Goal: Task Accomplishment & Management: Manage account settings

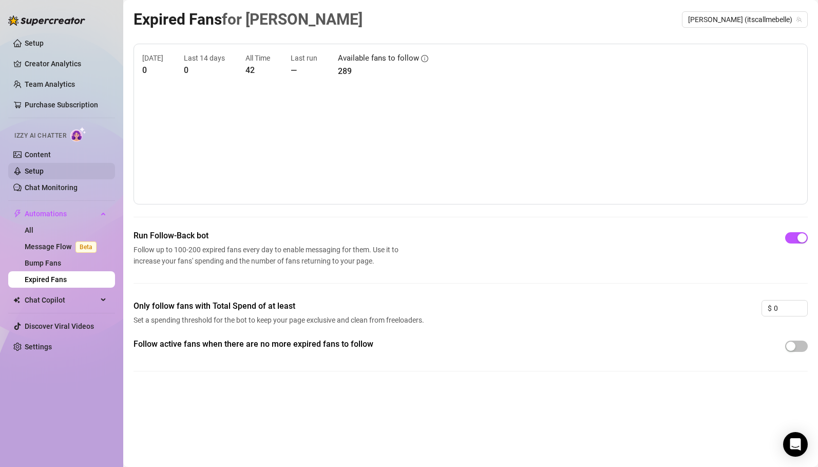
click at [41, 172] on link "Setup" at bounding box center [34, 171] width 19 height 8
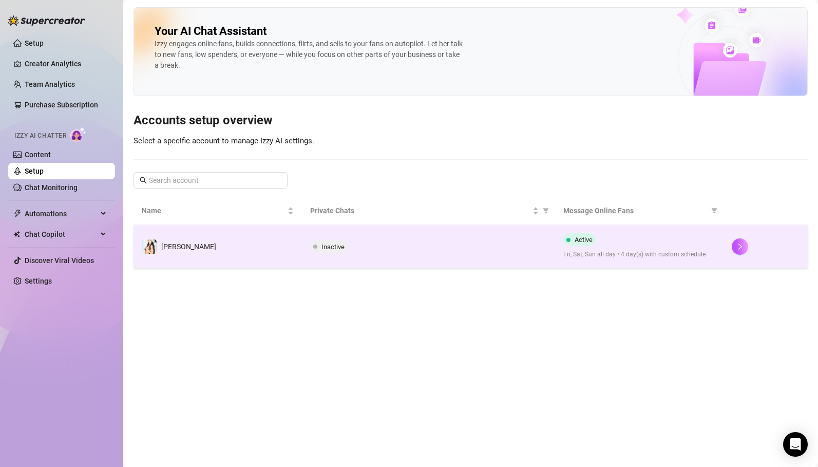
click at [178, 256] on td "[PERSON_NAME]" at bounding box center [217, 246] width 168 height 43
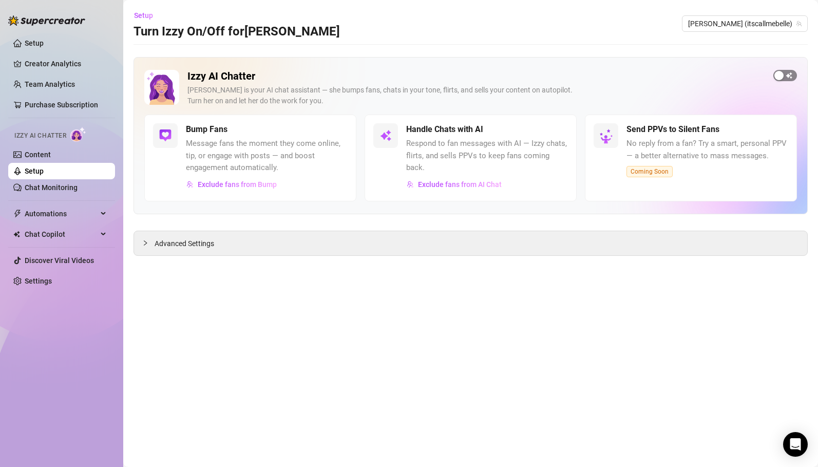
click at [790, 75] on span "button" at bounding box center [785, 75] width 24 height 11
click at [558, 130] on span "button" at bounding box center [556, 129] width 23 height 11
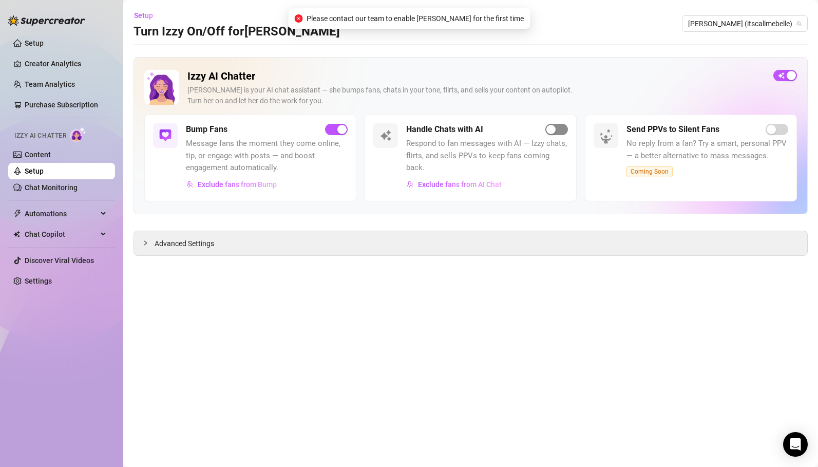
click at [558, 130] on span "button" at bounding box center [556, 129] width 23 height 11
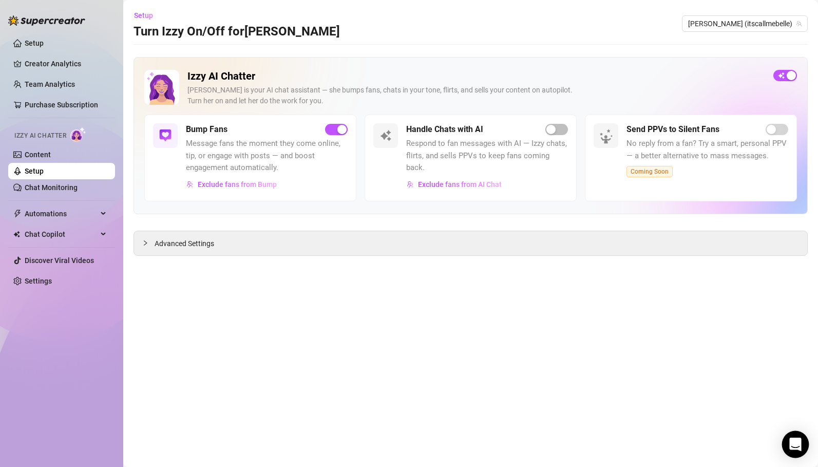
click at [798, 444] on icon "Open Intercom Messenger" at bounding box center [795, 443] width 12 height 13
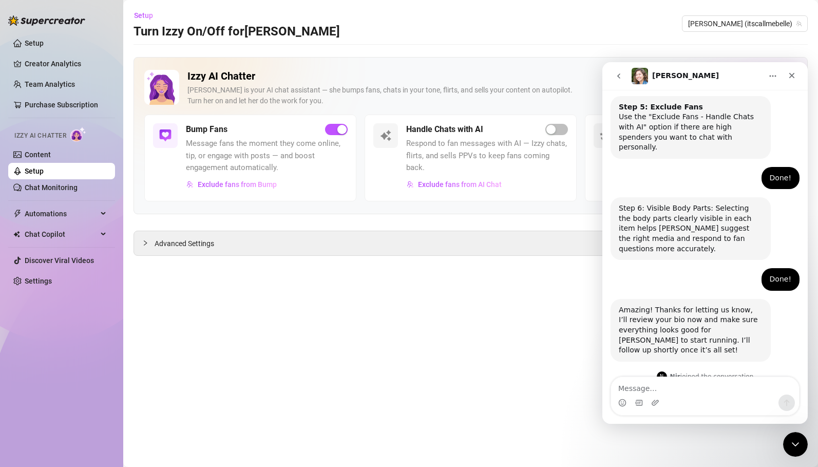
scroll to position [744, 0]
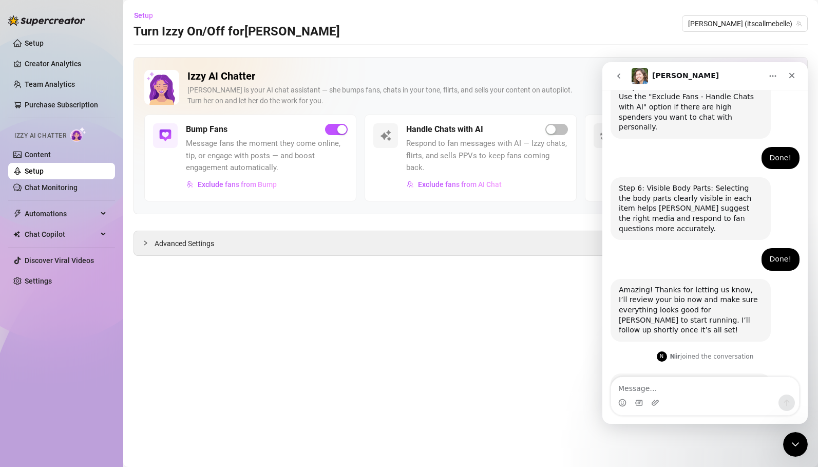
click at [639, 379] on div "Hi [PERSON_NAME] ​ ​Your bio looks great. I recommend excluding top spenders, b…" at bounding box center [690, 409] width 144 height 61
click at [552, 134] on span "button" at bounding box center [556, 129] width 23 height 11
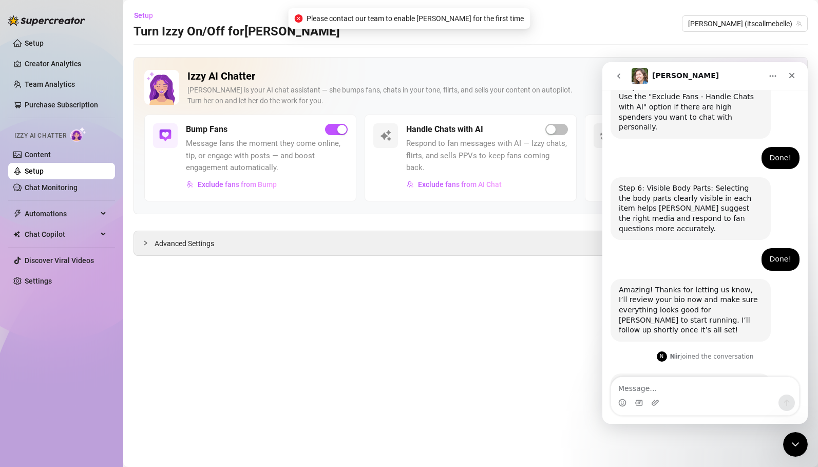
click at [383, 21] on span "Please contact our team to enable [PERSON_NAME] for the first time" at bounding box center [414, 18] width 217 height 11
copy span "Please contact our team to enable [PERSON_NAME] for the first time"
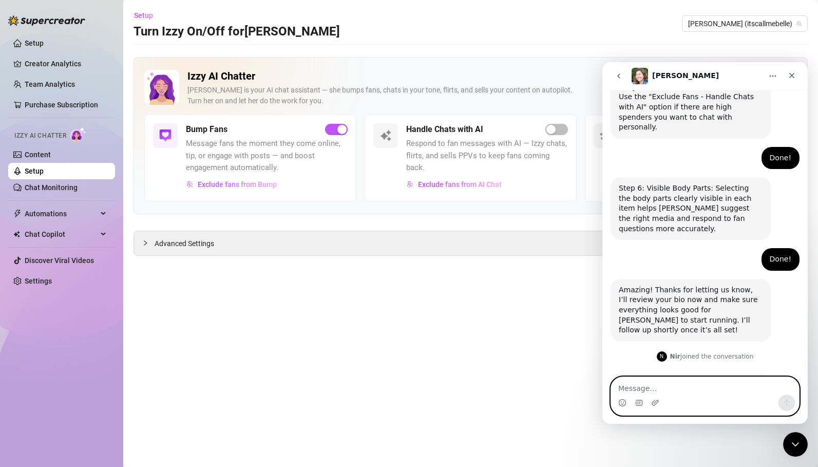
click at [677, 388] on textarea "Message…" at bounding box center [705, 385] width 188 height 17
paste textarea "Please contact our team to enable [PERSON_NAME] for the first time"
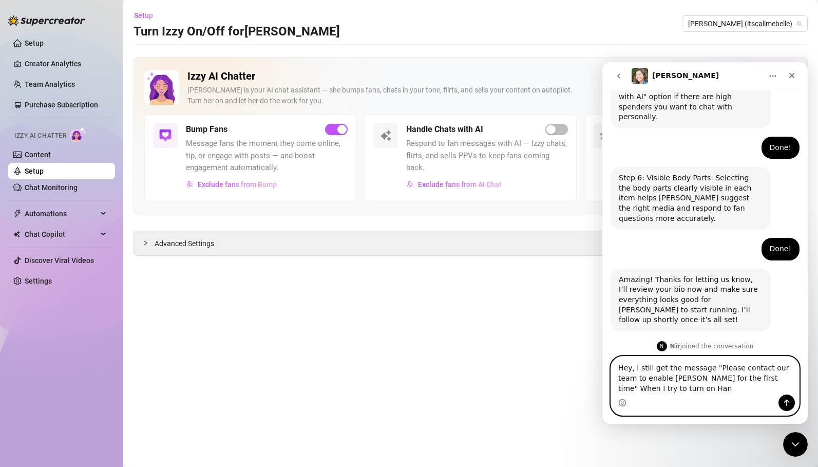
scroll to position [765, 0]
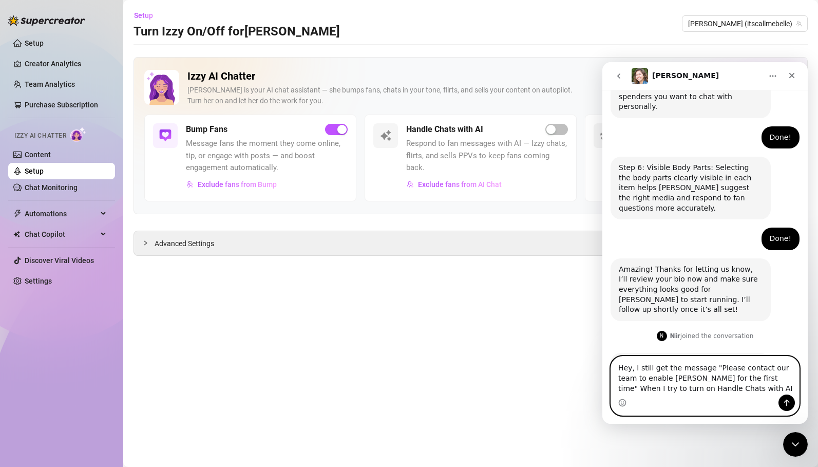
type textarea "Hey, I still get the message "Please contact our team to enable [PERSON_NAME] f…"
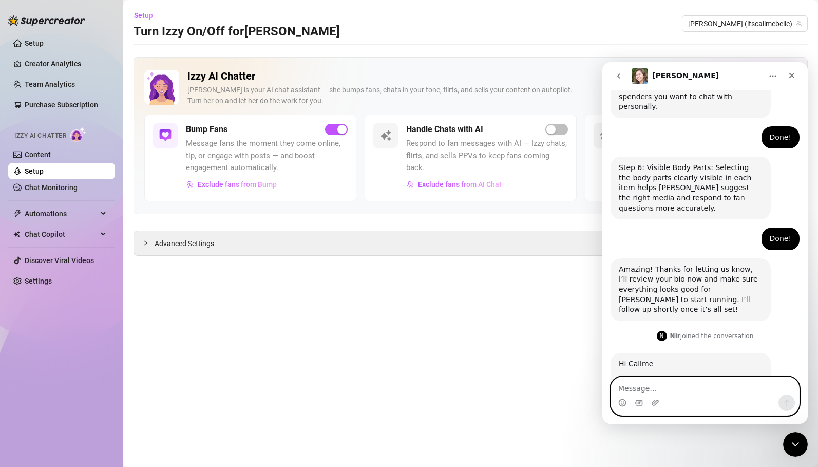
scroll to position [795, 0]
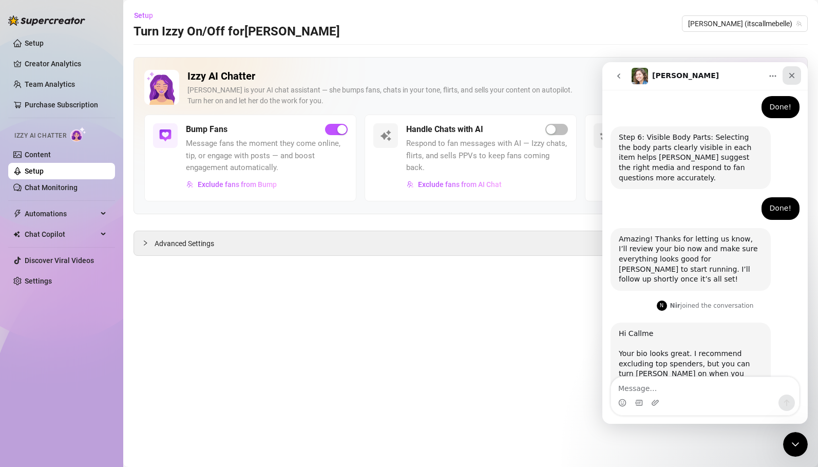
click at [793, 74] on icon "Close" at bounding box center [791, 75] width 8 height 8
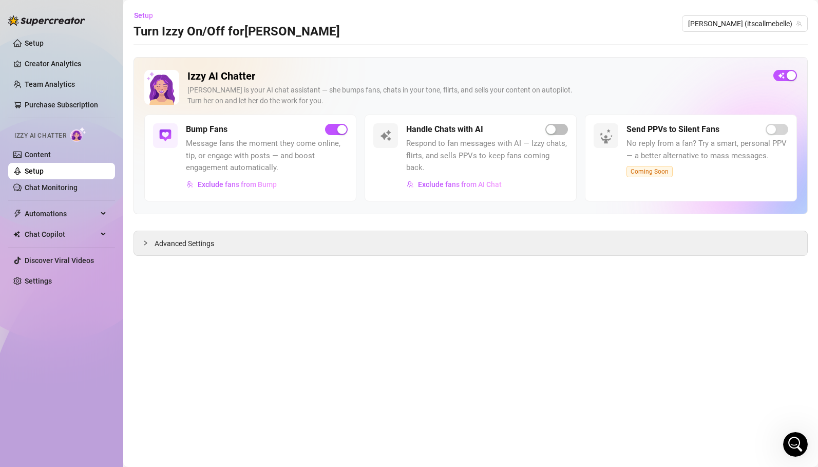
click at [324, 326] on main "Setup Turn Izzy On/Off for [PERSON_NAME] [PERSON_NAME] (itscallmebelle) Izzy AI…" at bounding box center [470, 233] width 694 height 467
click at [453, 180] on span "Exclude fans from AI Chat" at bounding box center [460, 184] width 84 height 8
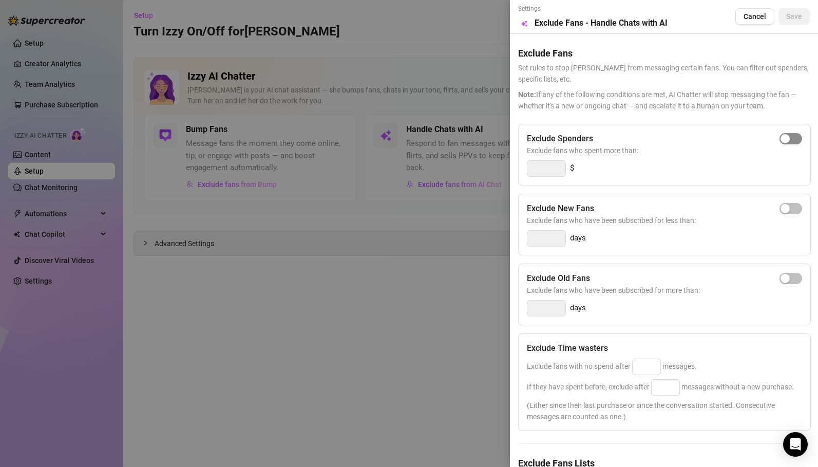
click at [792, 137] on span "button" at bounding box center [790, 138] width 23 height 11
type input "300"
click at [789, 19] on span "Save" at bounding box center [794, 16] width 16 height 8
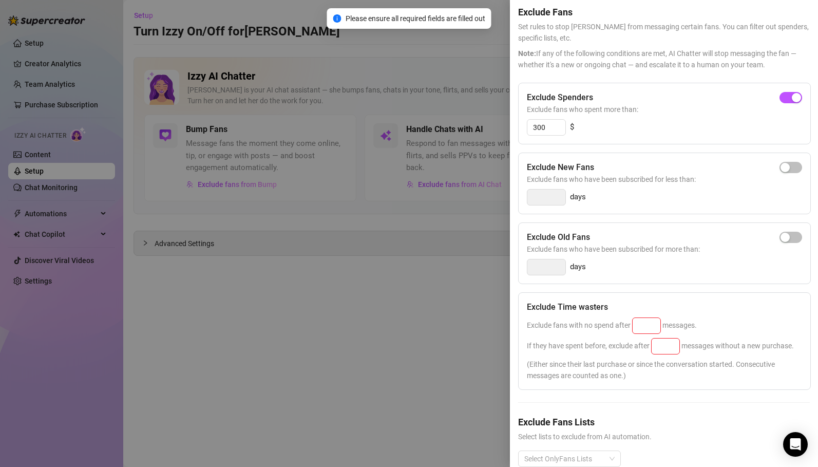
scroll to position [62, 0]
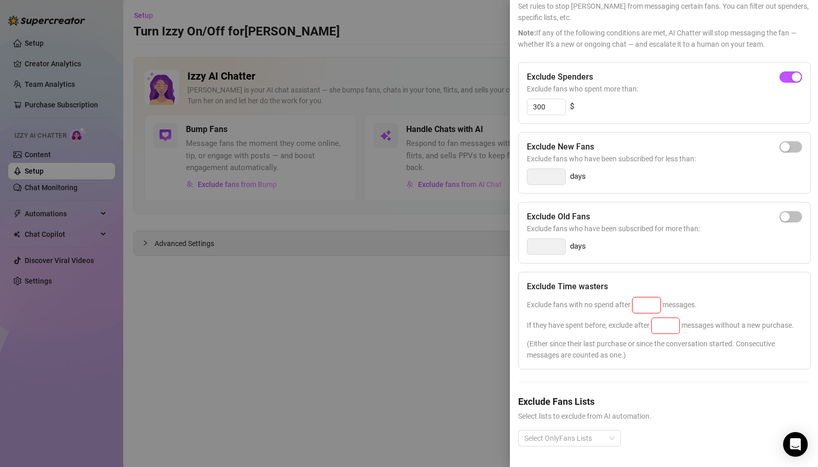
click at [648, 306] on input at bounding box center [646, 304] width 28 height 15
type input "50"
click at [667, 328] on input at bounding box center [665, 325] width 28 height 15
drag, startPoint x: 650, startPoint y: 303, endPoint x: 634, endPoint y: 303, distance: 15.4
click at [634, 303] on input "50" at bounding box center [646, 304] width 28 height 15
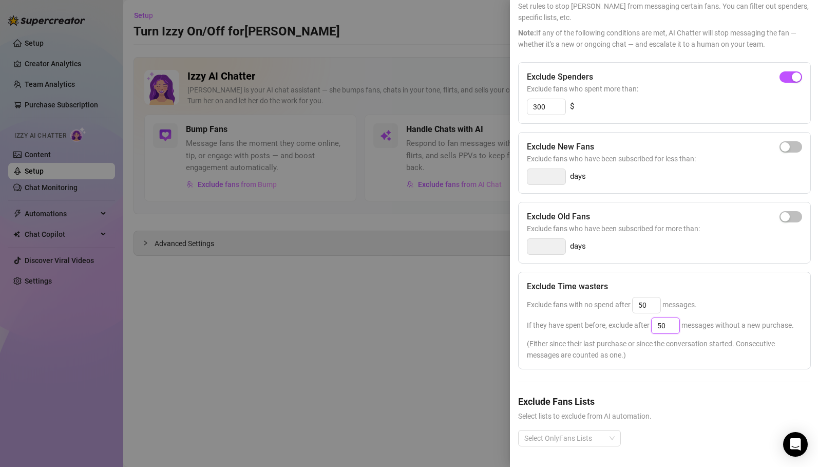
drag, startPoint x: 671, startPoint y: 327, endPoint x: 655, endPoint y: 327, distance: 15.4
click at [655, 327] on input "50" at bounding box center [665, 325] width 28 height 15
type input "25"
click at [725, 281] on div "Exclude Time wasters" at bounding box center [664, 286] width 275 height 12
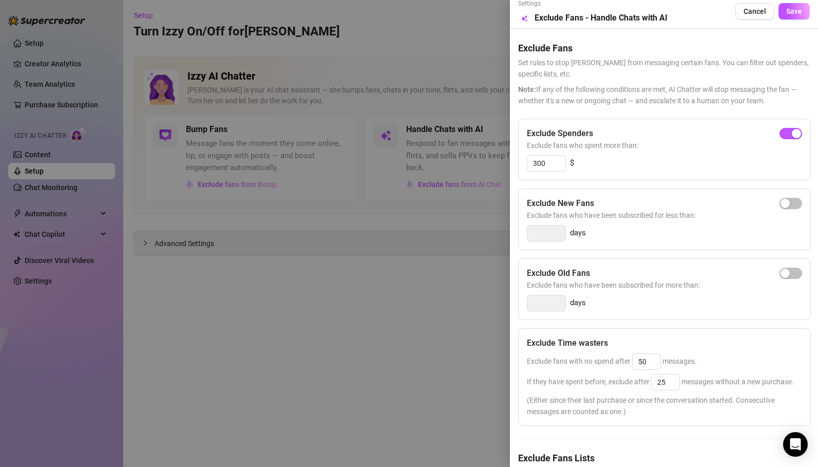
scroll to position [0, 0]
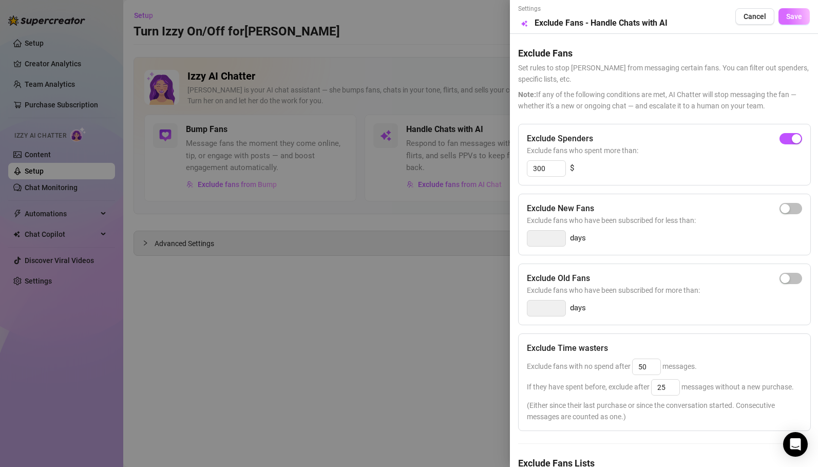
click at [795, 19] on span "Save" at bounding box center [794, 16] width 16 height 8
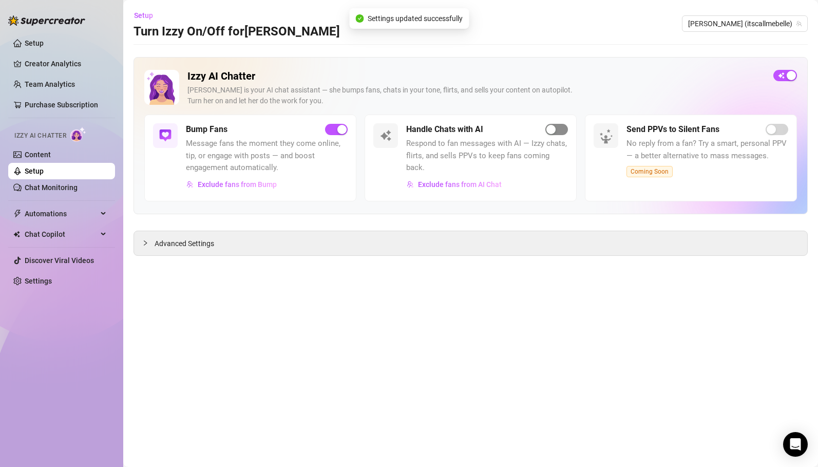
click at [557, 128] on span "button" at bounding box center [556, 129] width 23 height 11
click at [556, 130] on button "button" at bounding box center [556, 129] width 23 height 11
click at [795, 445] on icon "Open Intercom Messenger" at bounding box center [795, 443] width 12 height 13
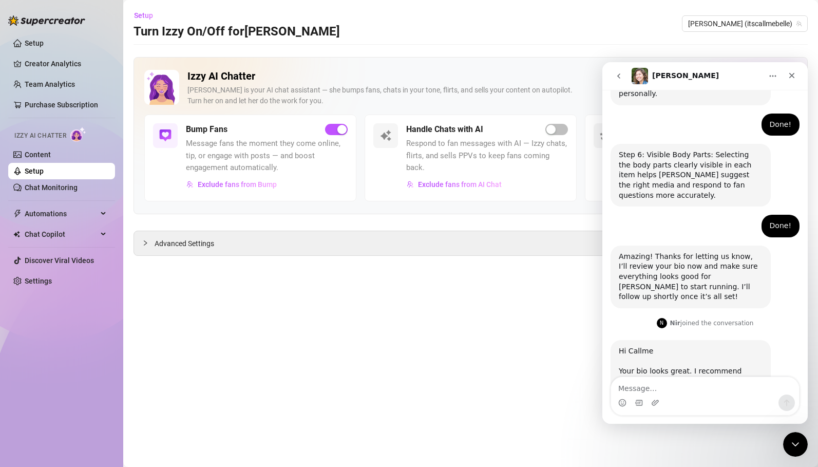
scroll to position [795, 0]
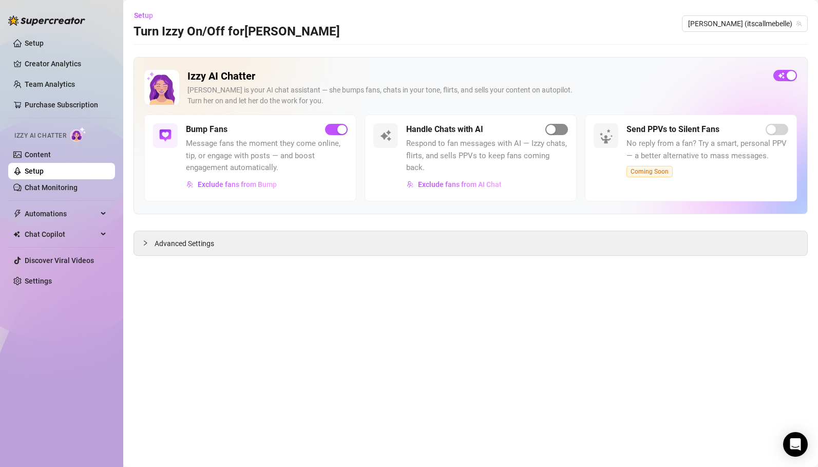
click at [554, 129] on div "button" at bounding box center [550, 129] width 9 height 9
click at [482, 180] on span "Exclude fans from AI Chat" at bounding box center [460, 184] width 84 height 8
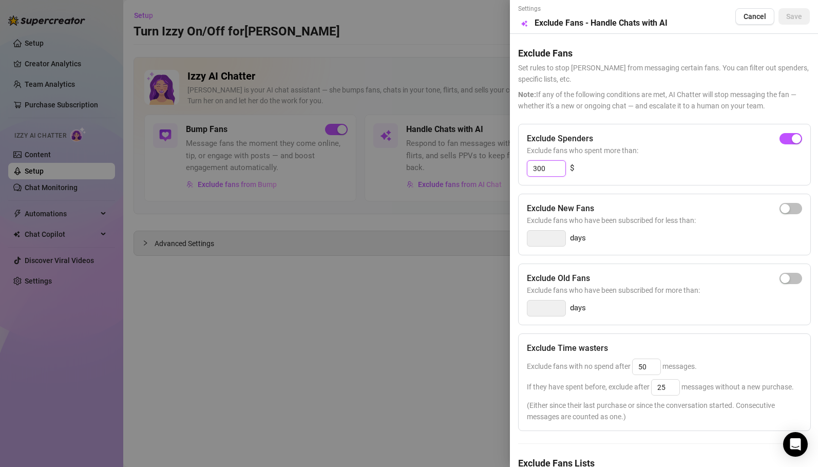
drag, startPoint x: 537, startPoint y: 168, endPoint x: 526, endPoint y: 168, distance: 11.3
click at [527, 168] on div "300" at bounding box center [546, 168] width 39 height 16
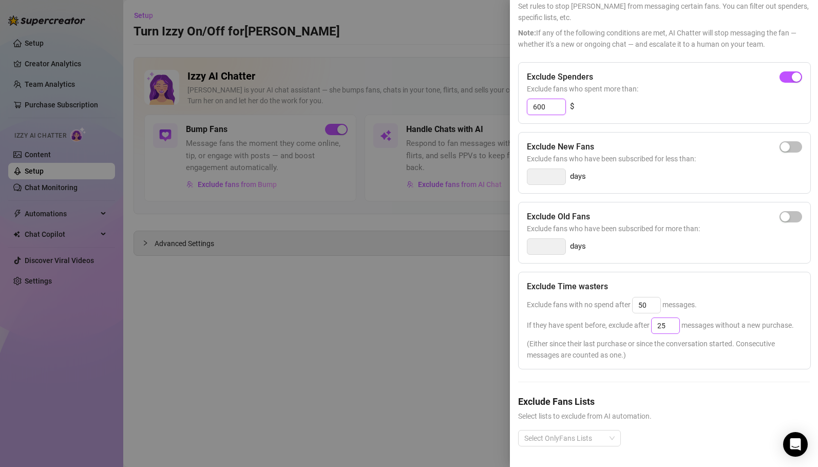
type input "600"
drag, startPoint x: 662, startPoint y: 325, endPoint x: 654, endPoint y: 325, distance: 7.7
click at [654, 325] on input "25" at bounding box center [665, 325] width 28 height 15
type input "75"
click at [696, 270] on div "Exclude Spenders Exclude fans who spent more than: 600 $ Exclude New Fans Exclu…" at bounding box center [664, 262] width 292 height 400
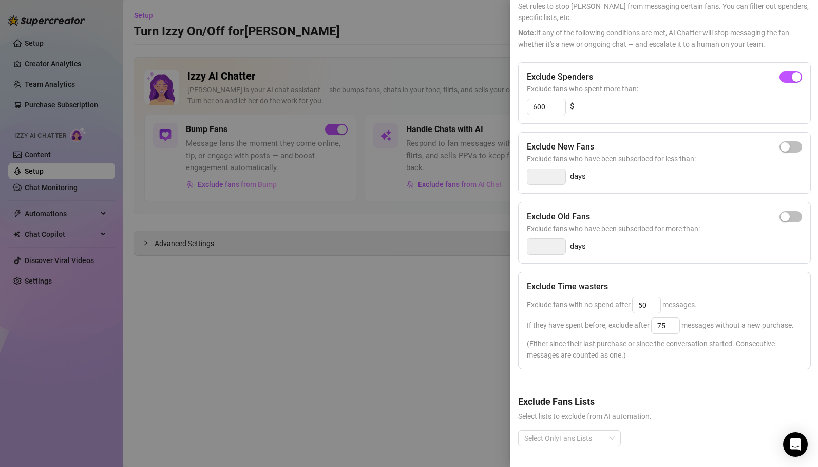
scroll to position [0, 0]
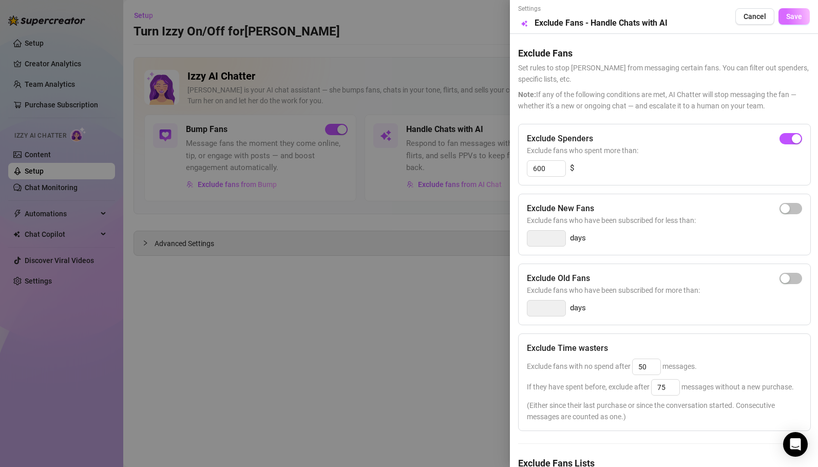
click at [795, 20] on span "Save" at bounding box center [794, 16] width 16 height 8
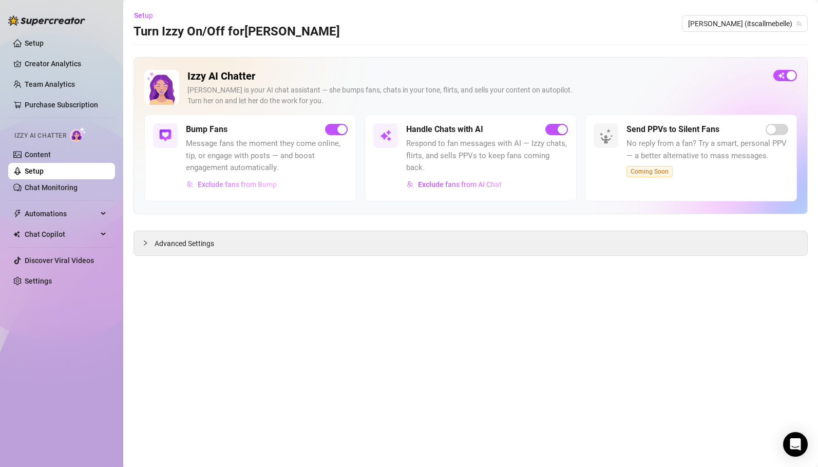
click at [259, 184] on span "Exclude fans from Bump" at bounding box center [237, 184] width 79 height 8
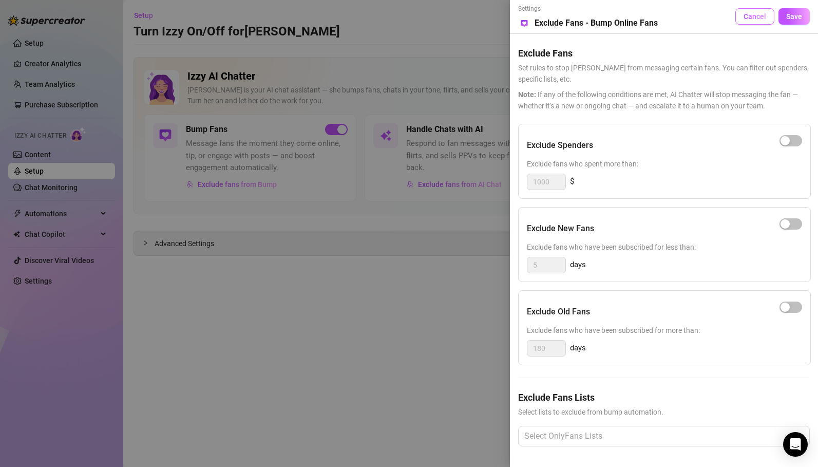
click at [747, 20] on span "Cancel" at bounding box center [754, 16] width 23 height 8
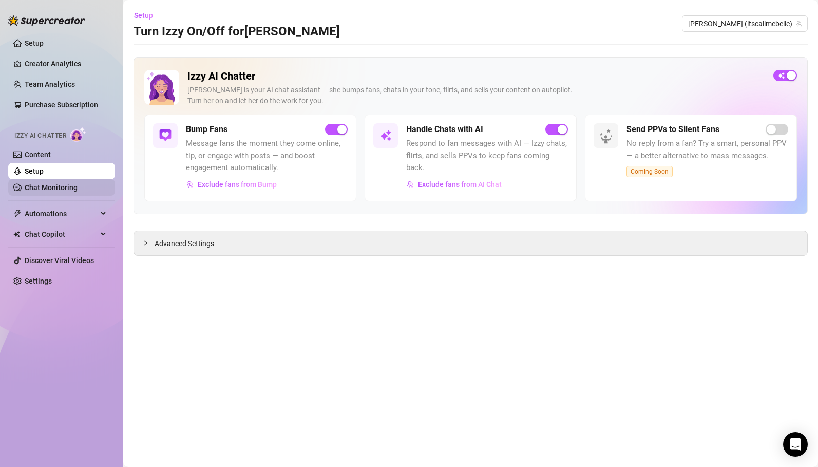
click at [57, 191] on link "Chat Monitoring" at bounding box center [51, 187] width 53 height 8
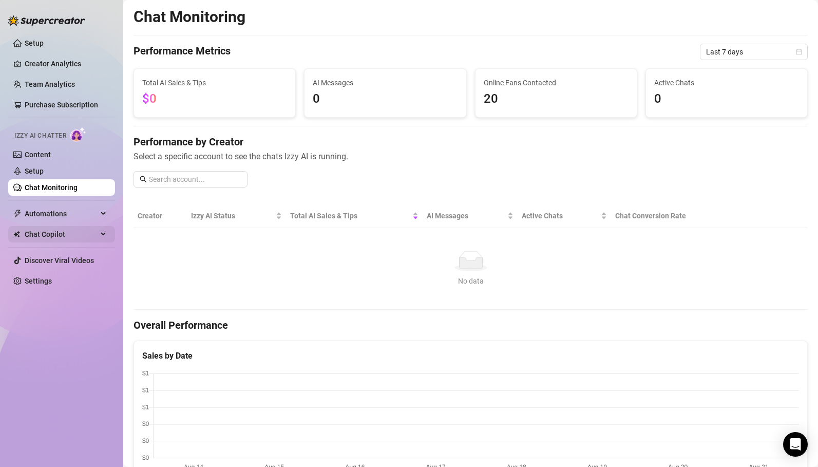
click at [49, 232] on span "Chat Copilot" at bounding box center [61, 234] width 73 height 16
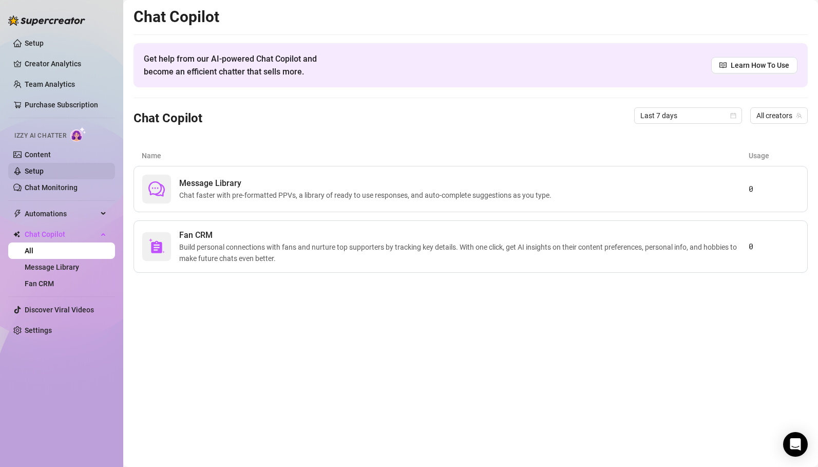
click at [39, 174] on link "Setup" at bounding box center [34, 171] width 19 height 8
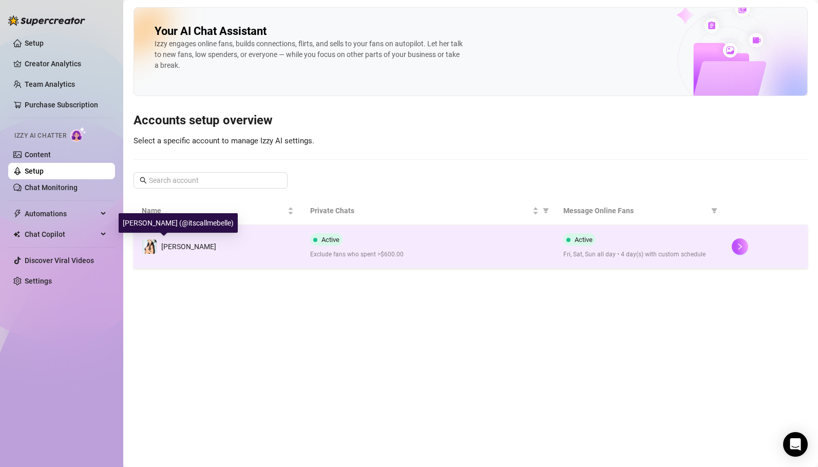
click at [179, 251] on div "[PERSON_NAME]" at bounding box center [188, 246] width 55 height 11
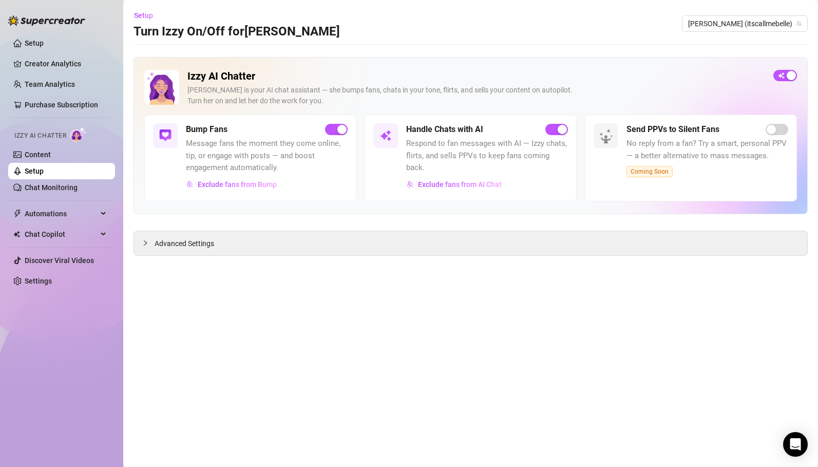
click at [211, 133] on h5 "Bump Fans" at bounding box center [207, 129] width 42 height 12
click at [201, 128] on h5 "Bump Fans" at bounding box center [207, 129] width 42 height 12
click at [39, 157] on link "Content" at bounding box center [38, 154] width 26 height 8
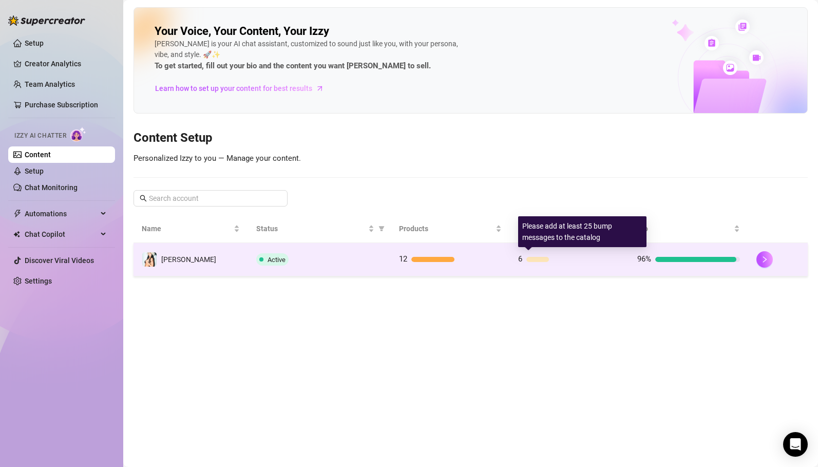
click at [534, 262] on div "6" at bounding box center [569, 259] width 103 height 12
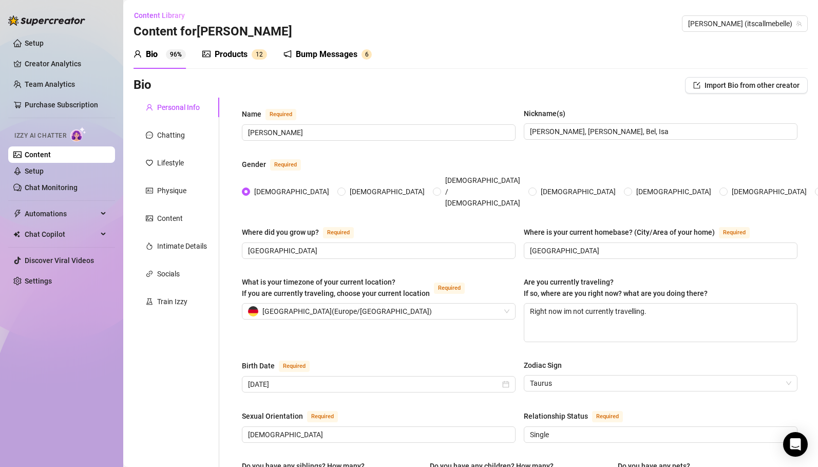
click at [321, 55] on div "Bump Messages" at bounding box center [327, 54] width 62 height 12
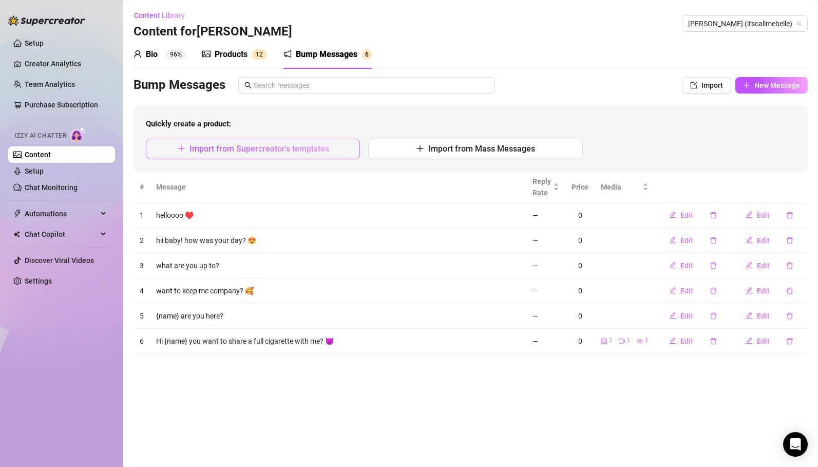
click at [278, 148] on span "Import from Supercreator's templates" at bounding box center [259, 149] width 140 height 10
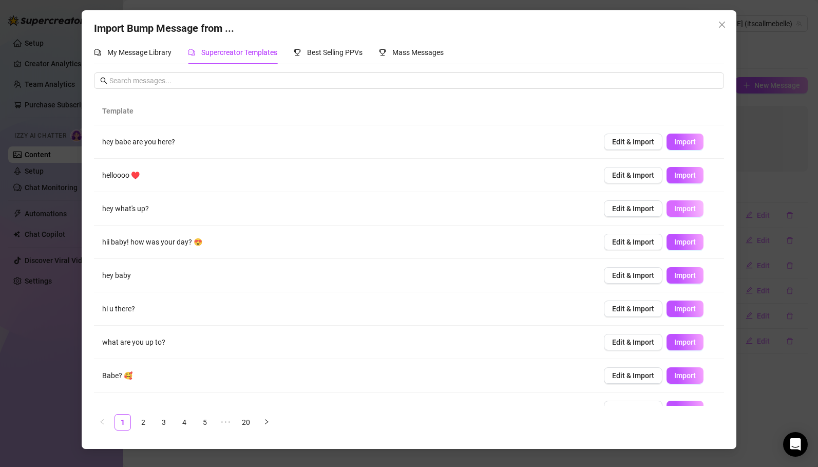
click at [684, 209] on span "Import" at bounding box center [685, 208] width 22 height 8
click at [686, 179] on span "Import" at bounding box center [685, 175] width 22 height 8
click at [678, 341] on span "Import" at bounding box center [685, 342] width 22 height 8
click at [681, 376] on span "Import" at bounding box center [685, 375] width 22 height 8
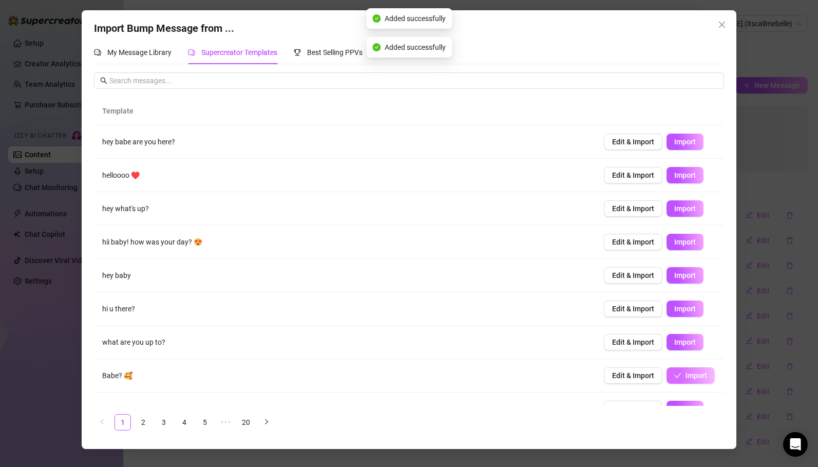
scroll to position [53, 0]
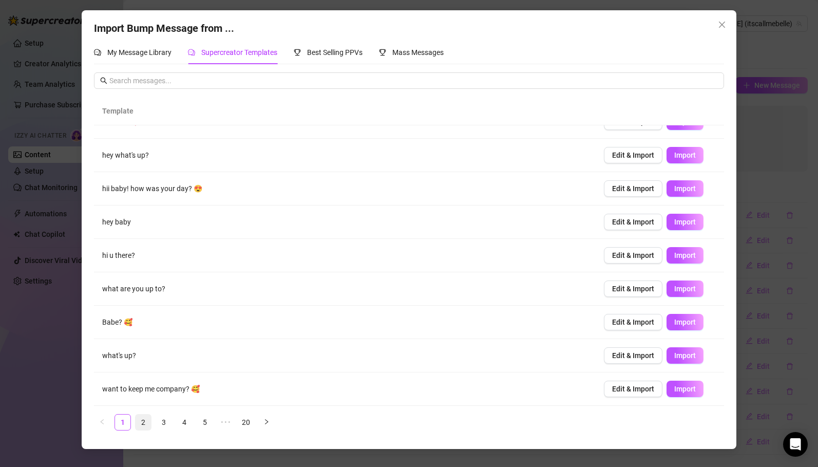
click at [145, 423] on link "2" at bounding box center [142, 421] width 15 height 15
click at [165, 421] on link "3" at bounding box center [163, 421] width 15 height 15
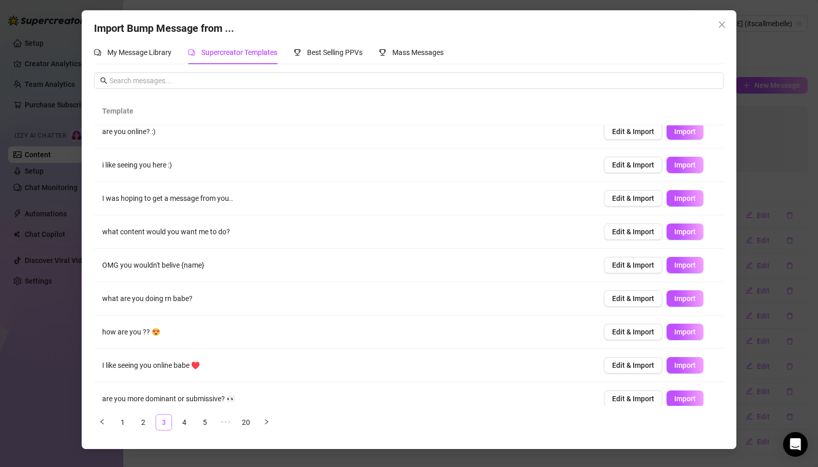
scroll to position [0, 0]
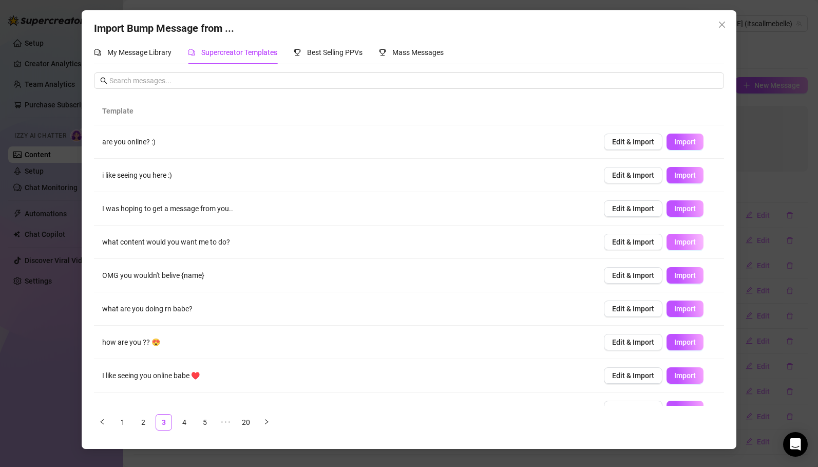
click at [684, 245] on span "Import" at bounding box center [685, 242] width 22 height 8
click at [675, 312] on span "Import" at bounding box center [685, 308] width 22 height 8
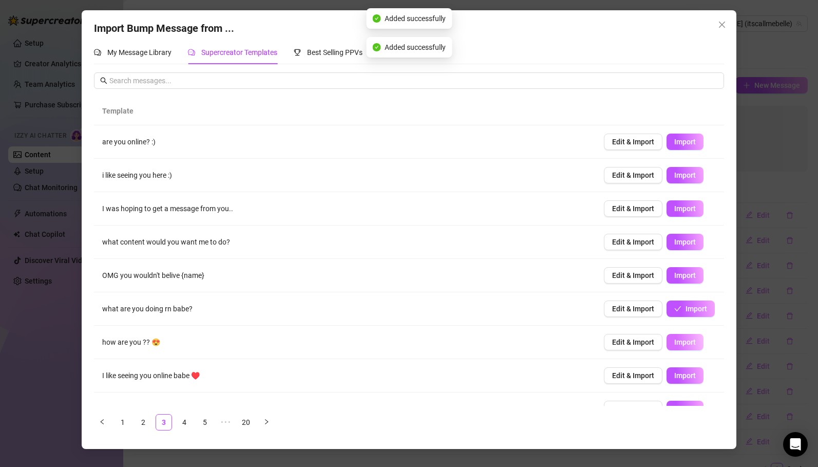
click at [683, 343] on span "Import" at bounding box center [685, 342] width 22 height 8
click at [682, 377] on span "Import" at bounding box center [685, 375] width 22 height 8
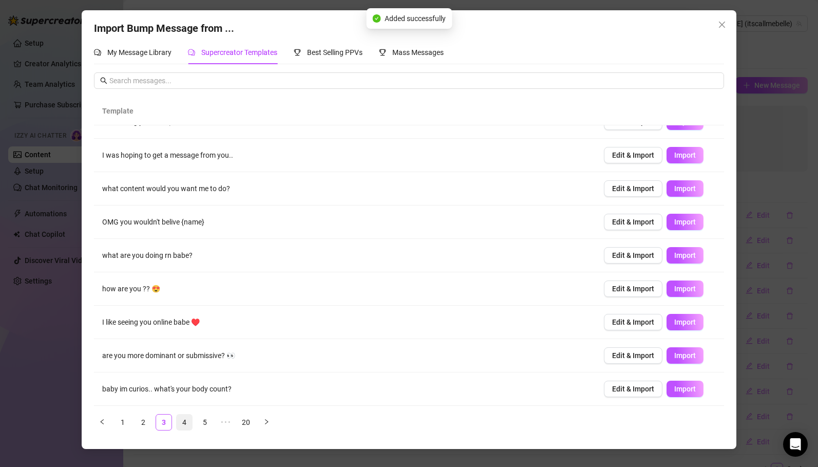
click at [183, 421] on link "4" at bounding box center [184, 421] width 15 height 15
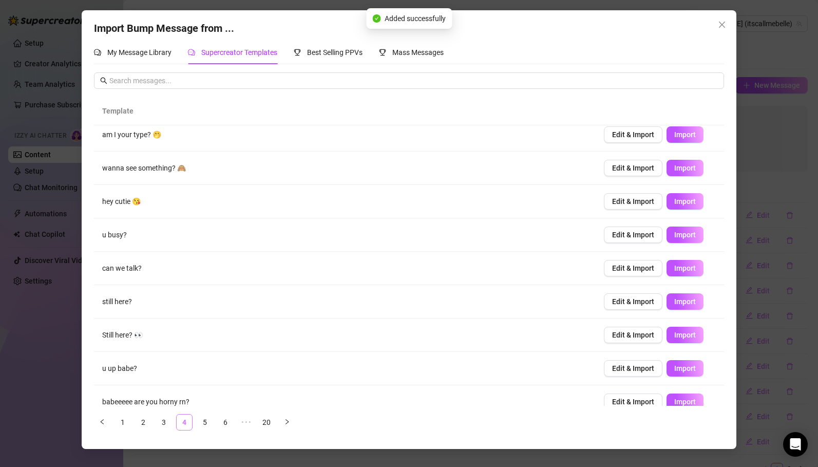
scroll to position [0, 0]
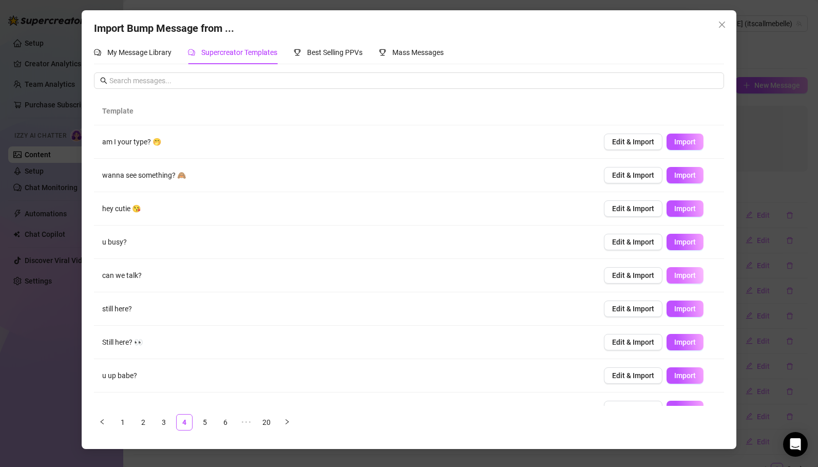
click at [692, 275] on span "Import" at bounding box center [685, 275] width 22 height 8
click at [678, 210] on span "Import" at bounding box center [685, 208] width 22 height 8
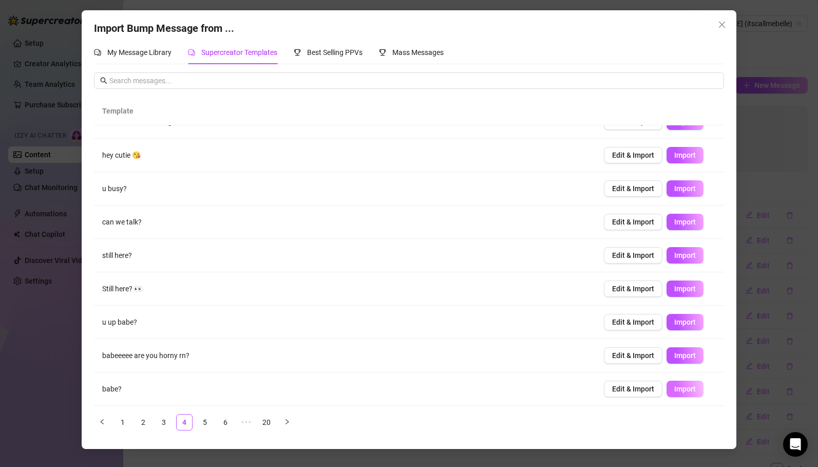
click at [679, 386] on span "Import" at bounding box center [685, 388] width 22 height 8
click at [207, 421] on link "5" at bounding box center [204, 421] width 15 height 15
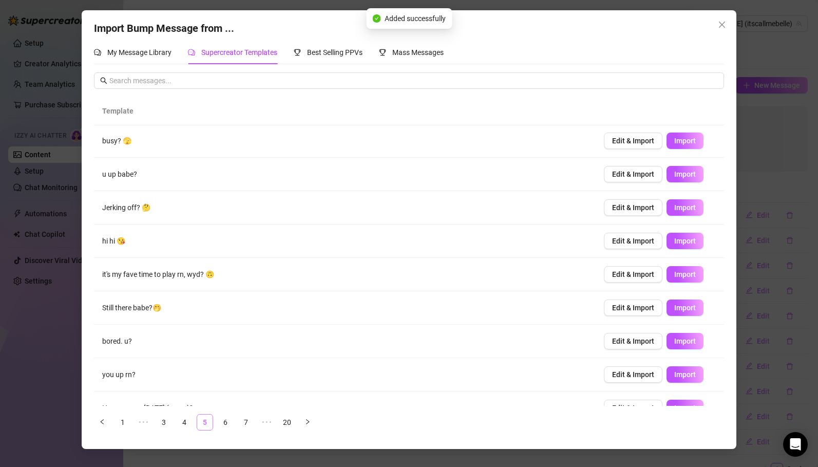
scroll to position [0, 0]
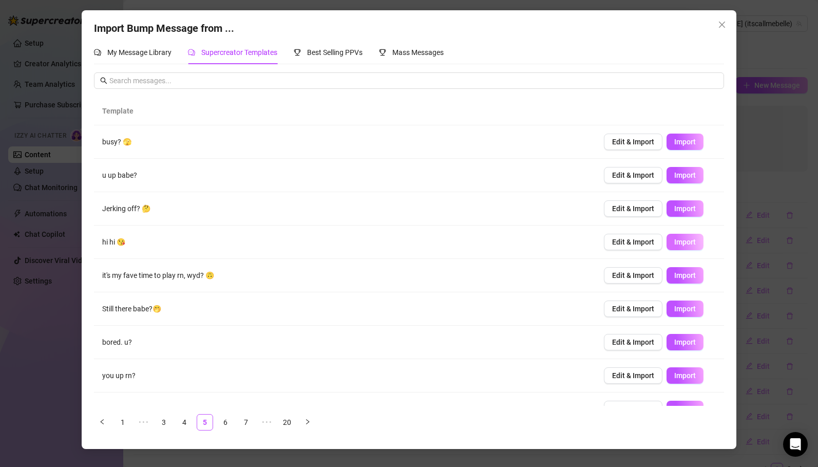
click at [683, 238] on span "Import" at bounding box center [685, 242] width 22 height 8
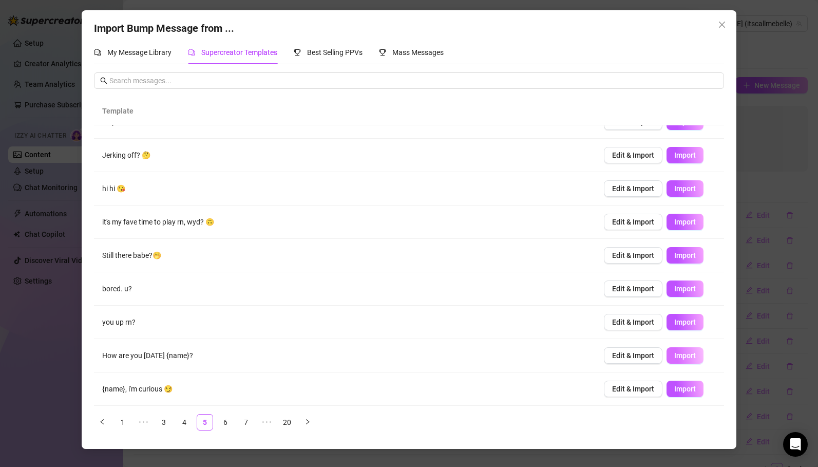
click at [684, 357] on span "Import" at bounding box center [685, 355] width 22 height 8
click at [225, 422] on link "6" at bounding box center [225, 421] width 15 height 15
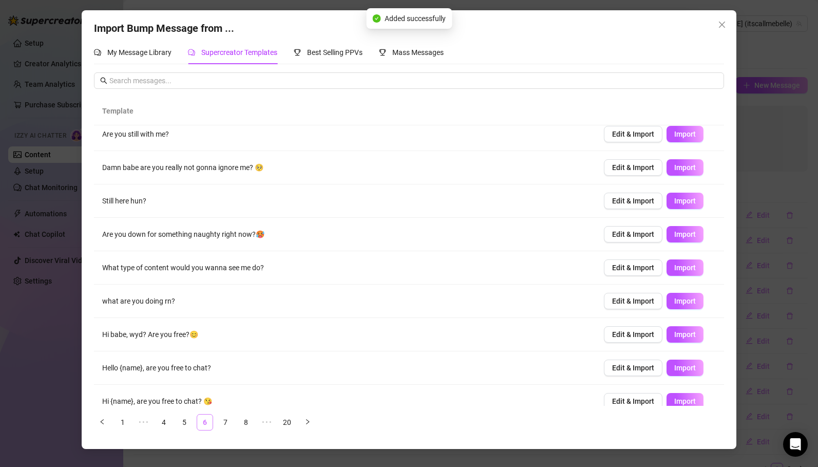
scroll to position [0, 0]
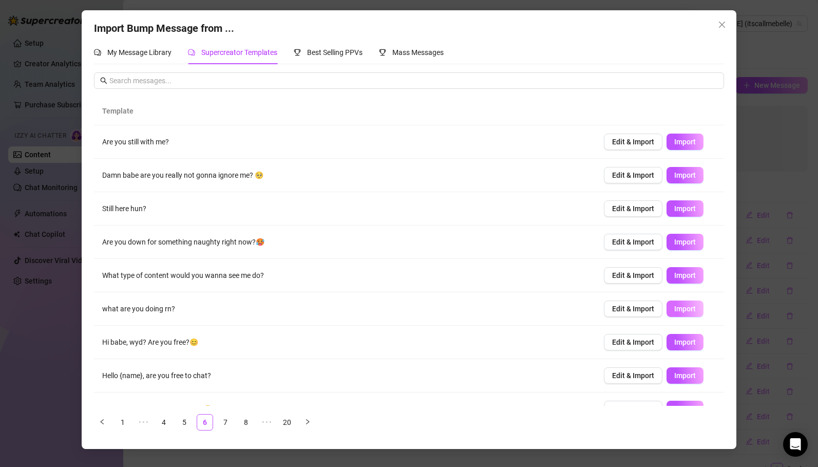
click at [694, 310] on span "Import" at bounding box center [685, 308] width 22 height 8
click at [682, 343] on span "Import" at bounding box center [685, 342] width 22 height 8
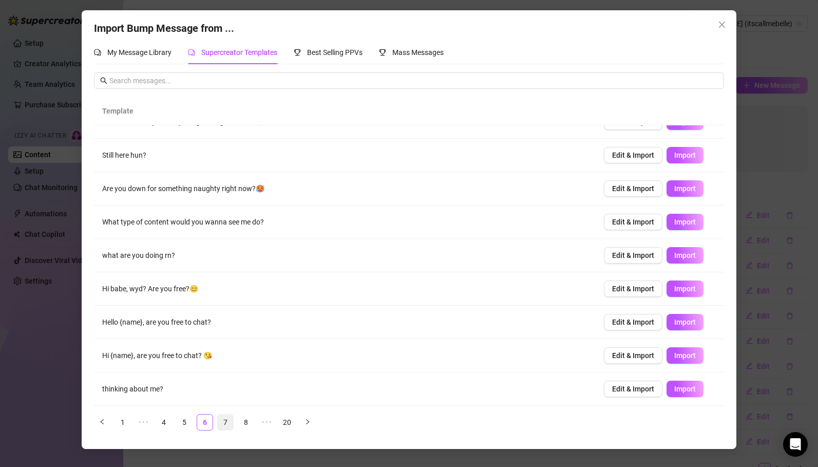
click at [225, 419] on link "7" at bounding box center [225, 421] width 15 height 15
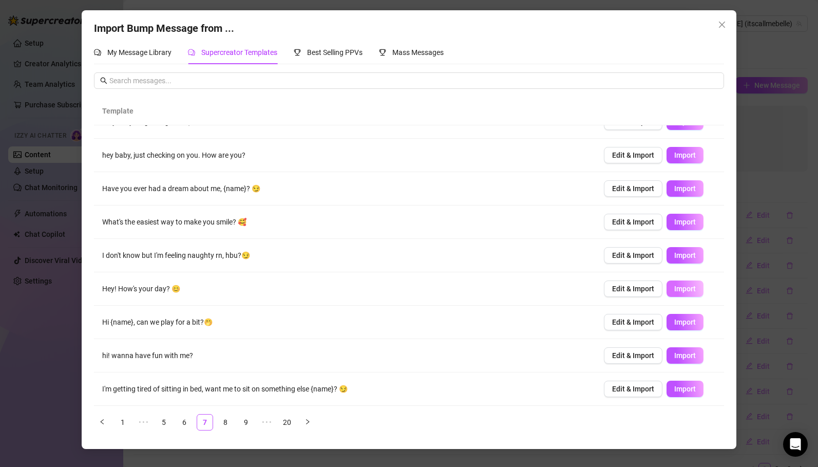
click at [678, 289] on span "Import" at bounding box center [685, 288] width 22 height 8
click at [224, 422] on link "8" at bounding box center [225, 421] width 15 height 15
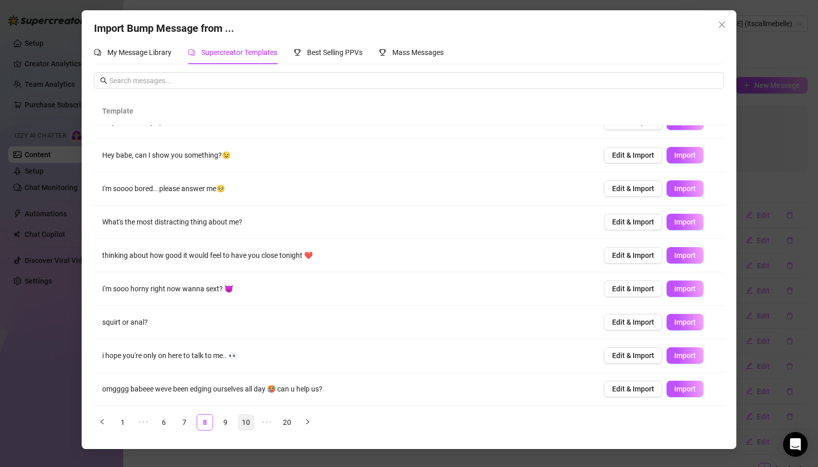
click at [246, 420] on link "10" at bounding box center [245, 421] width 15 height 15
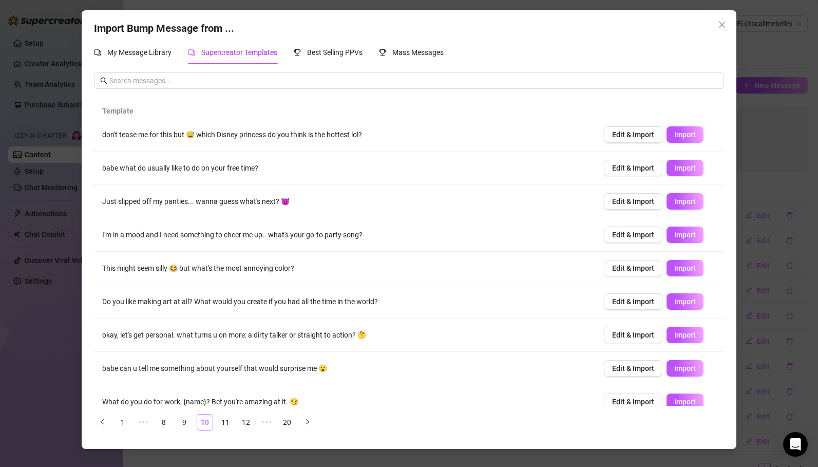
scroll to position [0, 0]
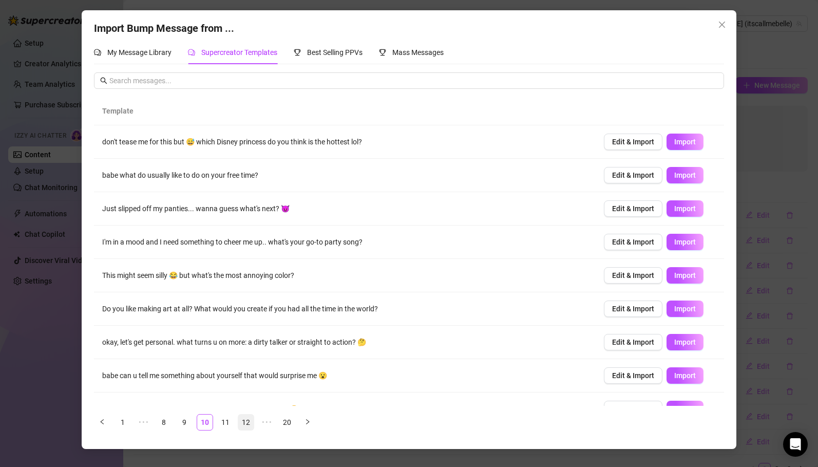
click at [246, 422] on link "12" at bounding box center [245, 421] width 15 height 15
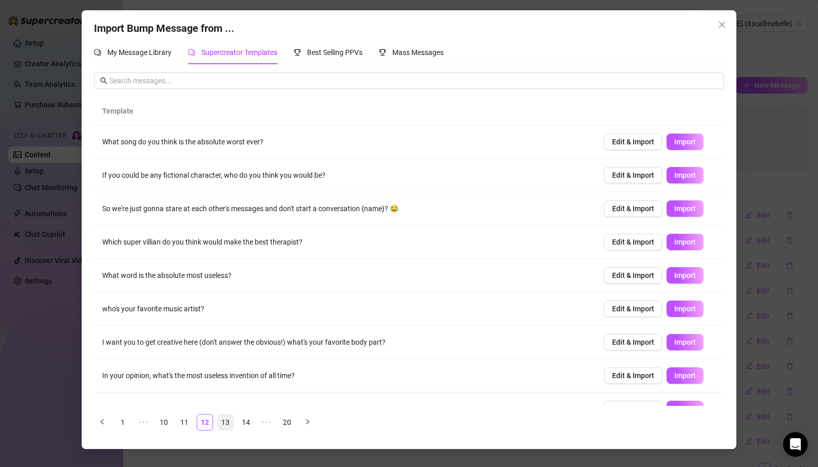
click at [228, 420] on link "13" at bounding box center [225, 421] width 15 height 15
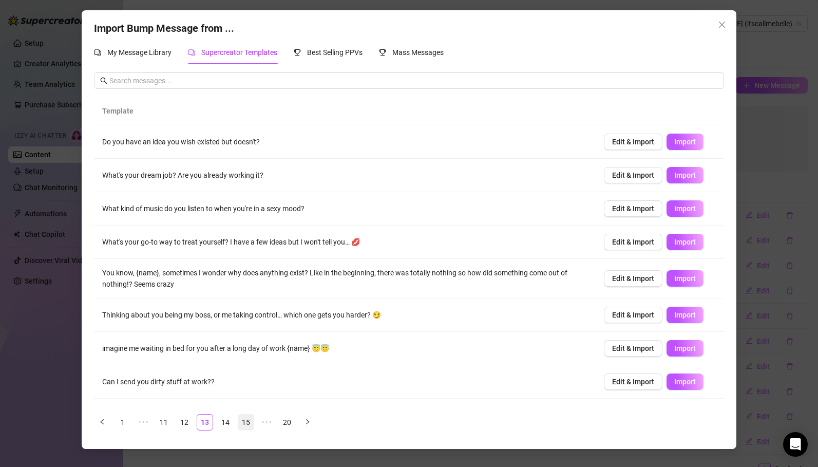
click at [241, 421] on link "15" at bounding box center [245, 421] width 15 height 15
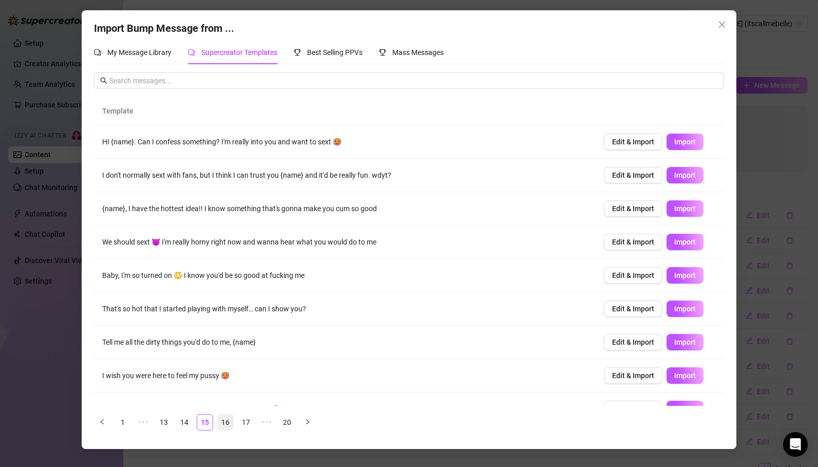
click at [227, 422] on link "16" at bounding box center [225, 421] width 15 height 15
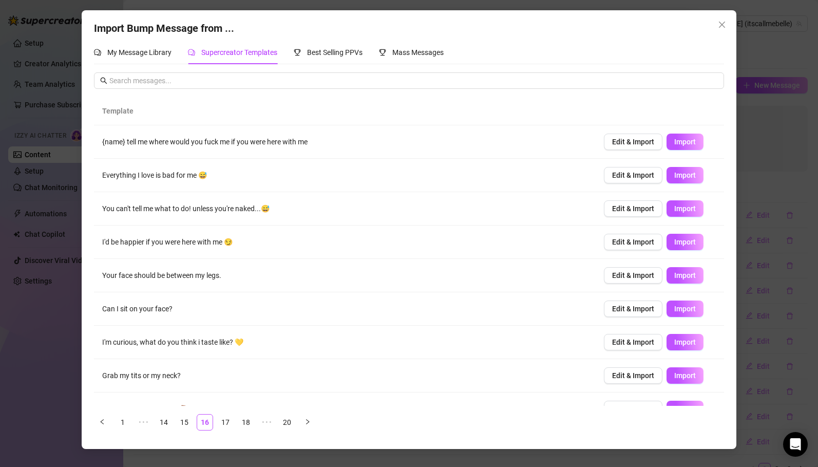
scroll to position [53, 0]
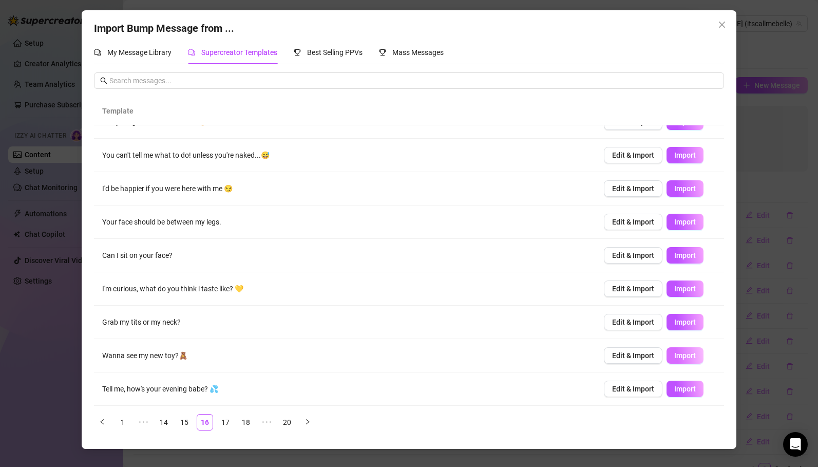
click at [690, 355] on span "Import" at bounding box center [685, 355] width 22 height 8
click at [688, 394] on button "Import" at bounding box center [684, 388] width 37 height 16
click at [229, 425] on link "17" at bounding box center [225, 421] width 15 height 15
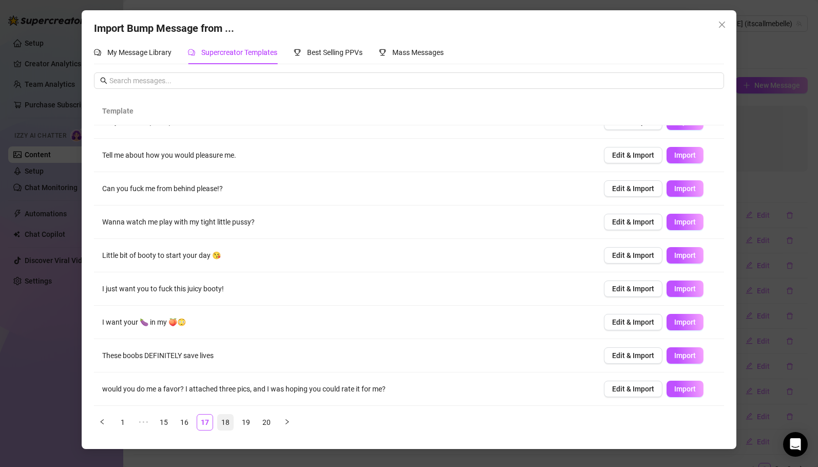
click at [225, 420] on link "18" at bounding box center [225, 421] width 15 height 15
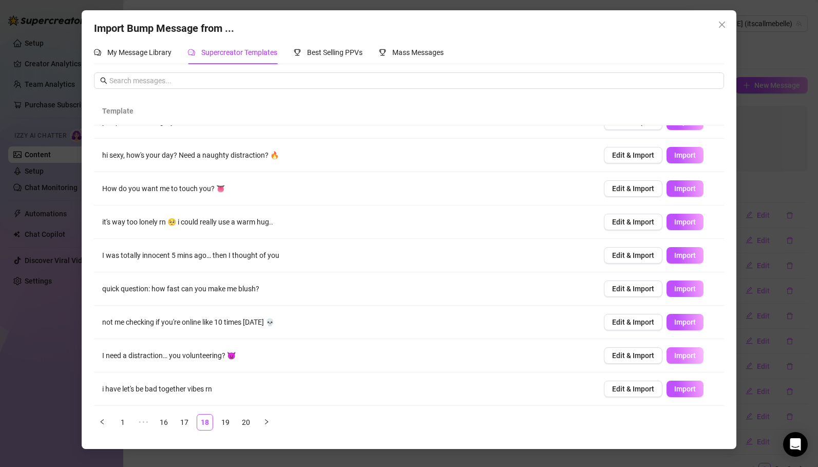
click at [683, 353] on span "Import" at bounding box center [685, 355] width 22 height 8
click at [224, 421] on link "19" at bounding box center [225, 421] width 15 height 15
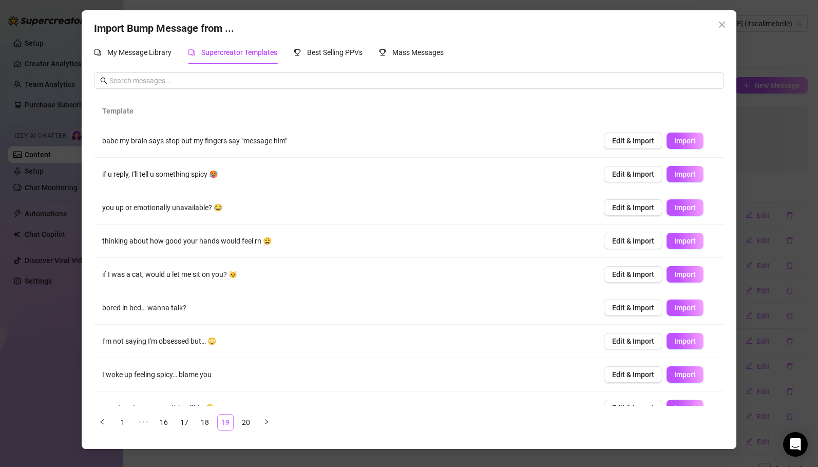
scroll to position [0, 0]
click at [682, 176] on span "Import" at bounding box center [685, 175] width 22 height 8
click at [674, 309] on span "Import" at bounding box center [685, 308] width 22 height 8
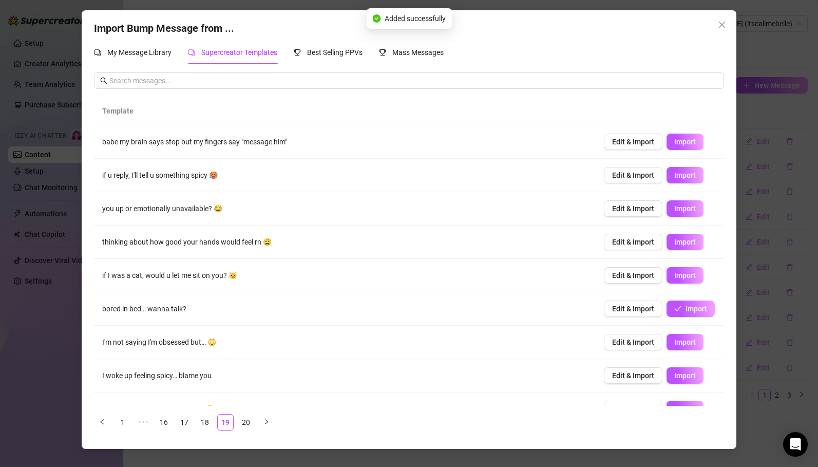
scroll to position [53, 0]
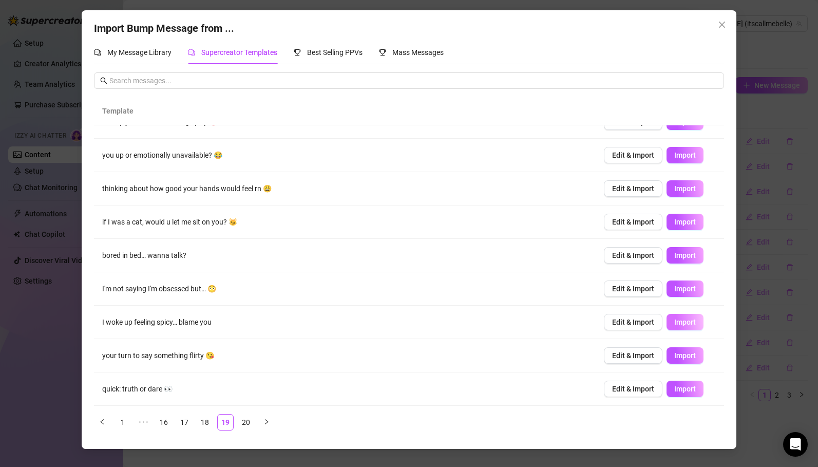
click at [686, 323] on span "Import" at bounding box center [685, 322] width 22 height 8
type textarea "I woke up feeling spicy… blame you"
click at [722, 23] on icon "close" at bounding box center [721, 25] width 6 height 6
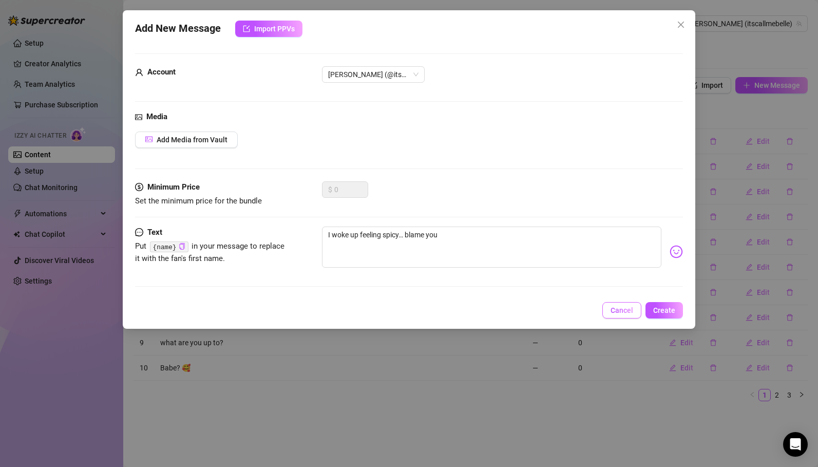
click at [629, 309] on span "Cancel" at bounding box center [621, 310] width 23 height 8
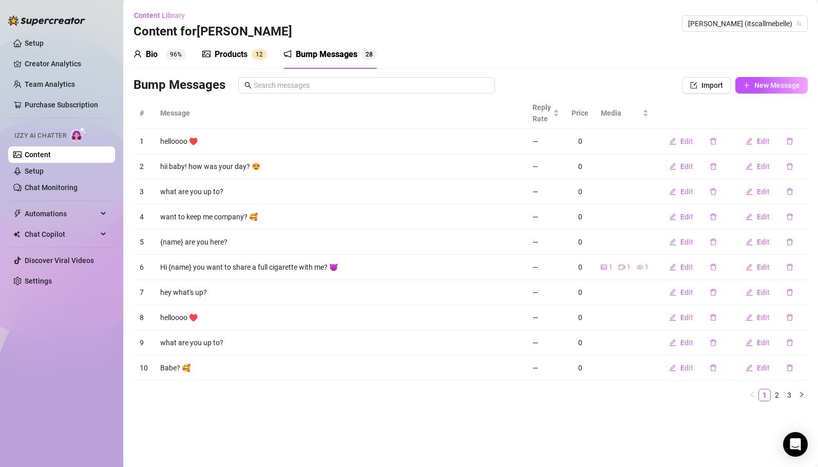
click at [152, 53] on div "Bio" at bounding box center [152, 54] width 12 height 12
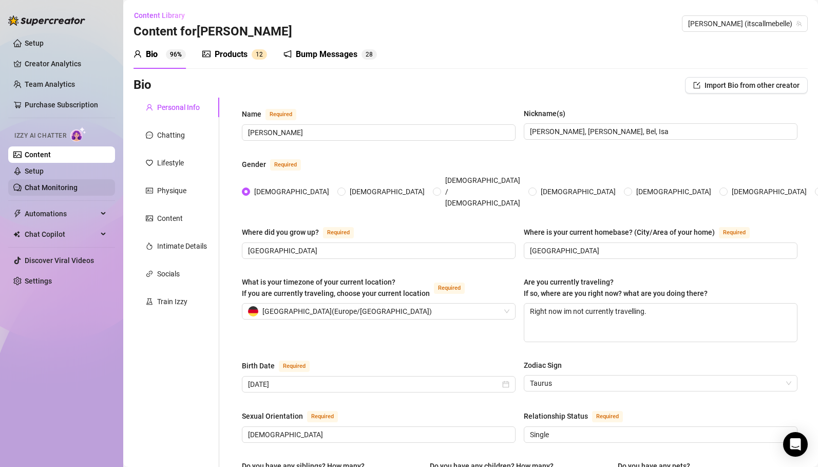
click at [54, 184] on link "Chat Monitoring" at bounding box center [51, 187] width 53 height 8
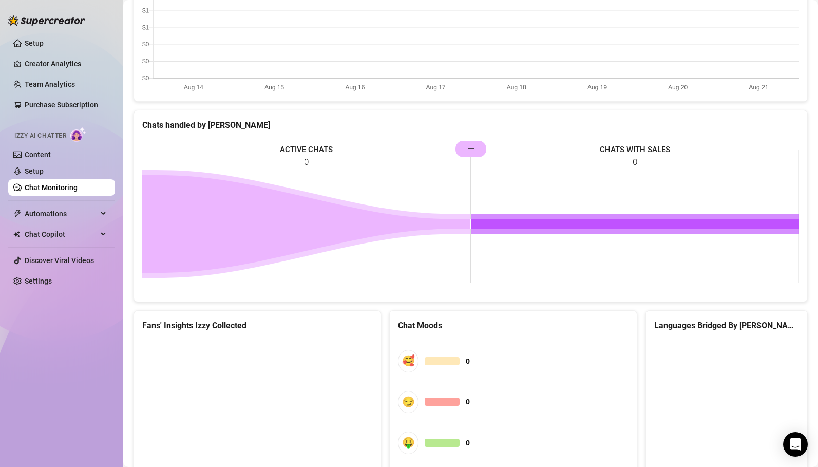
scroll to position [457, 0]
